Goal: Book appointment/travel/reservation

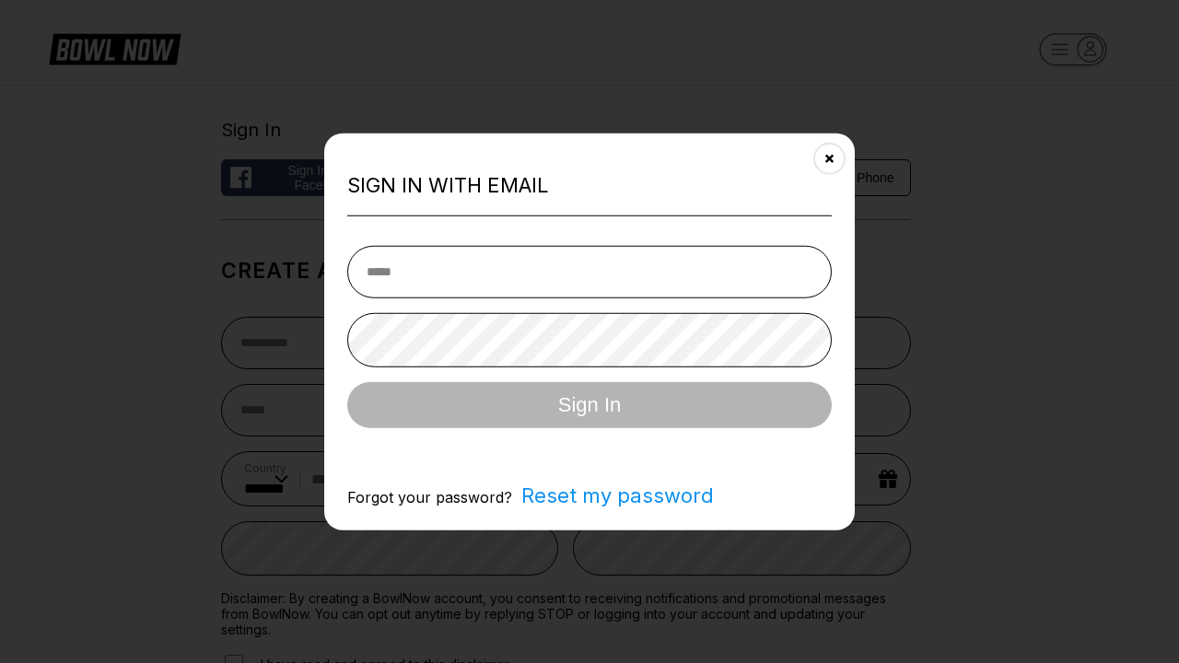
select select "**"
type input "**********"
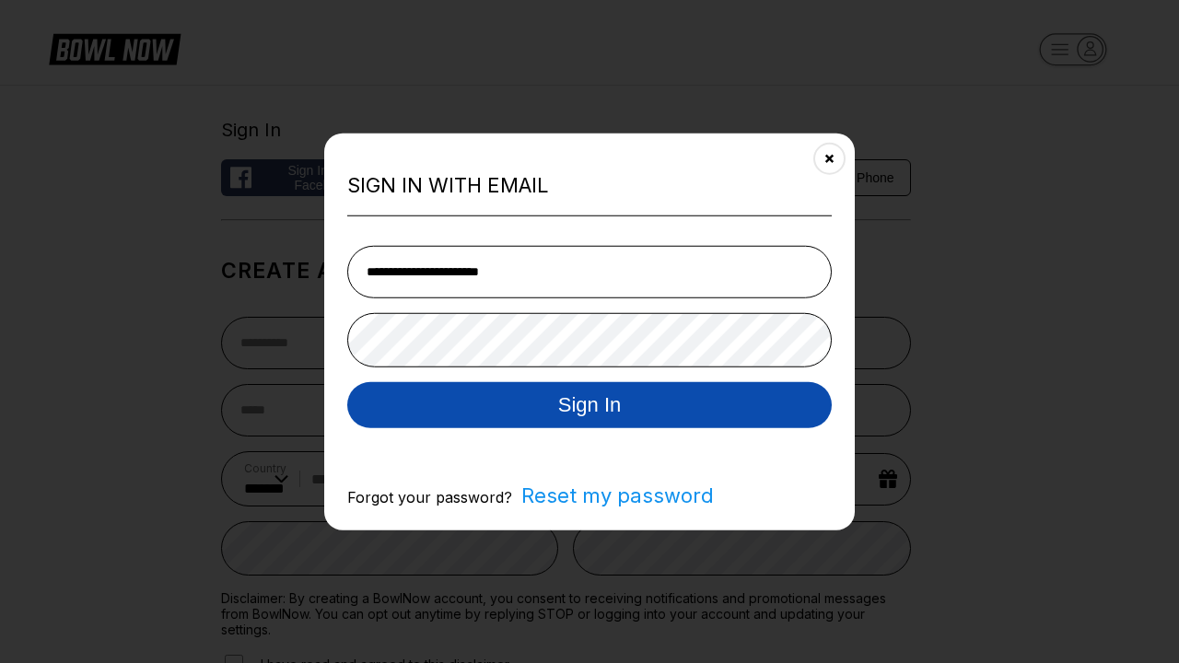
click at [590, 406] on button "Sign In" at bounding box center [589, 404] width 485 height 46
